Goal: Answer question/provide support: Answer question/provide support

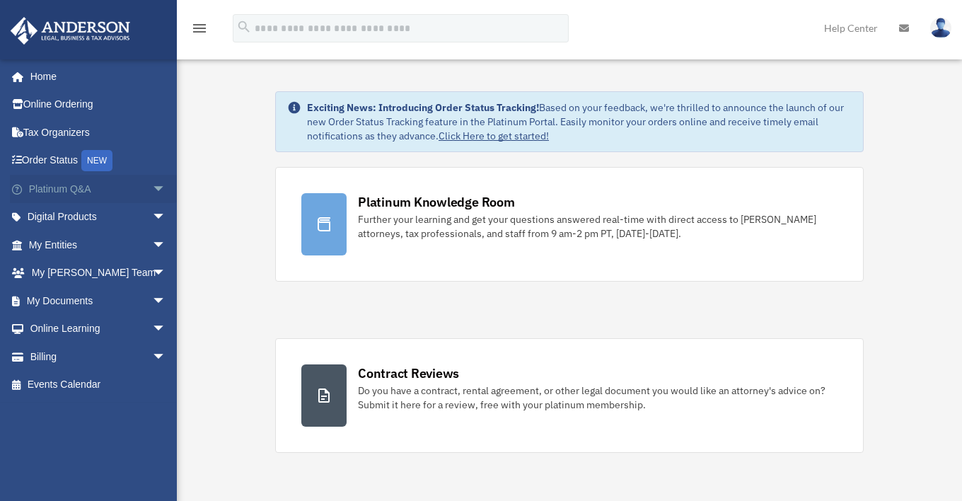
click at [90, 197] on link "Platinum Q&A arrow_drop_down" at bounding box center [99, 189] width 178 height 28
click at [152, 191] on span "arrow_drop_down" at bounding box center [166, 189] width 28 height 29
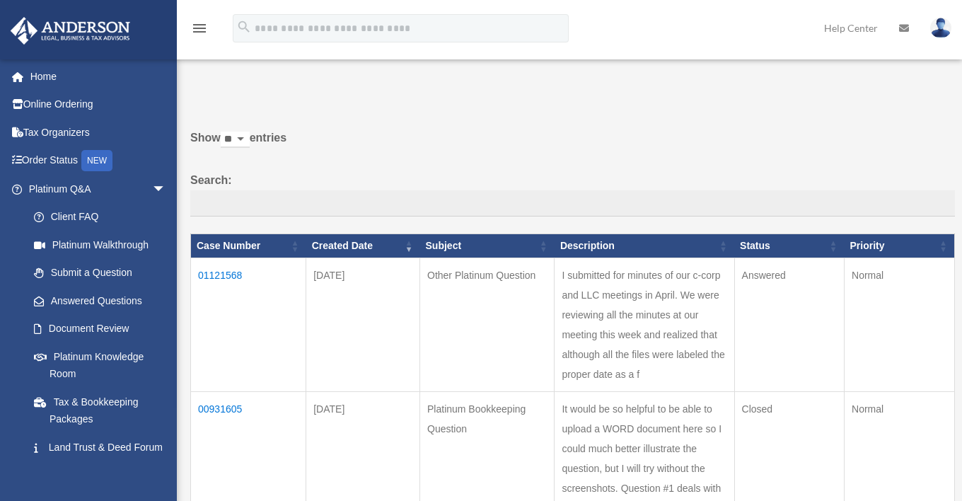
click at [111, 303] on link "Answered Questions" at bounding box center [96, 300] width 153 height 28
click at [229, 274] on td "01121568" at bounding box center [248, 325] width 115 height 134
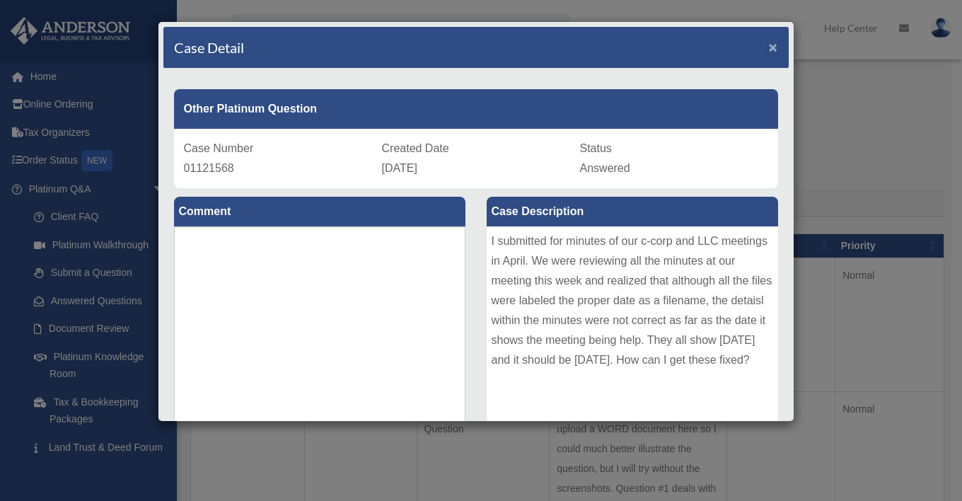
click at [769, 42] on span "×" at bounding box center [773, 47] width 9 height 16
